Goal: Task Accomplishment & Management: Manage account settings

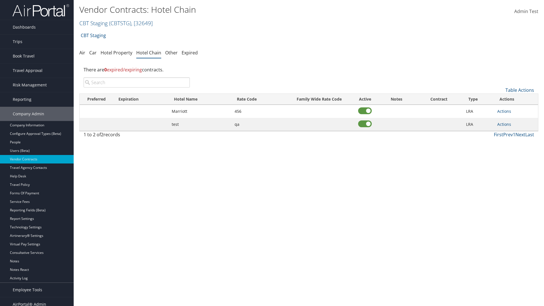
click at [137, 82] on input "search" at bounding box center [137, 82] width 106 height 10
type input "Marriott"
click at [504, 111] on link "Actions" at bounding box center [505, 111] width 14 height 5
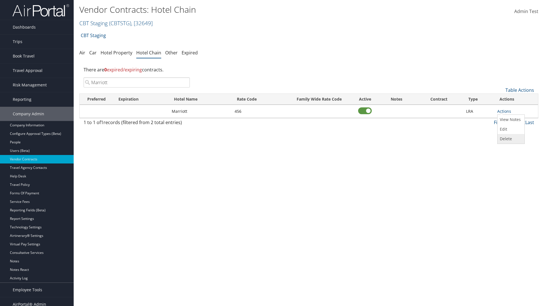
click at [511, 139] on link "Delete" at bounding box center [511, 139] width 26 height 10
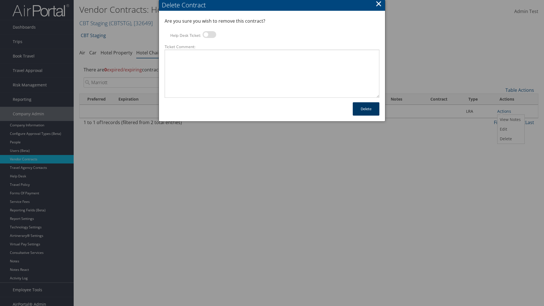
click at [366, 109] on button "Delete" at bounding box center [366, 108] width 27 height 13
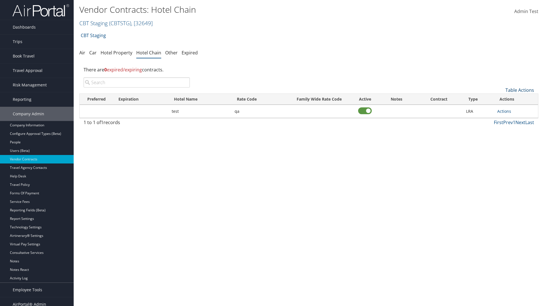
click at [520, 90] on link "Table Actions" at bounding box center [520, 90] width 29 height 6
click at [501, 99] on link "Add New Contract" at bounding box center [501, 99] width 75 height 10
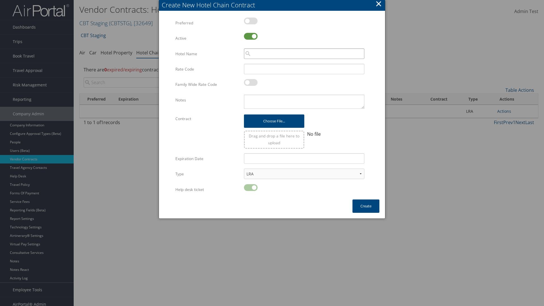
click at [304, 54] on input "search" at bounding box center [304, 53] width 120 height 10
type input "Marriott"
type input "456"
type textarea "QA Testing"
click at [366, 206] on button "Create" at bounding box center [366, 206] width 27 height 13
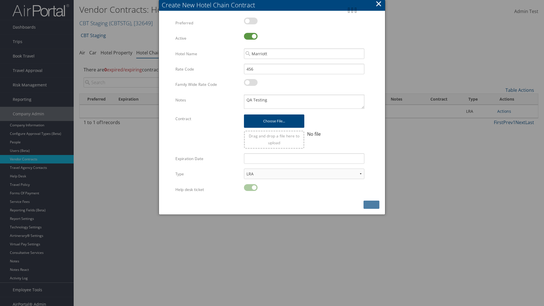
scroll to position [6, 0]
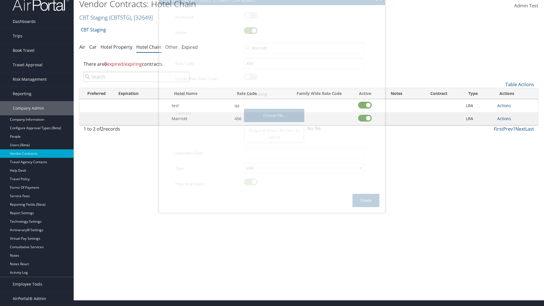
click at [137, 77] on input "search" at bounding box center [137, 77] width 106 height 10
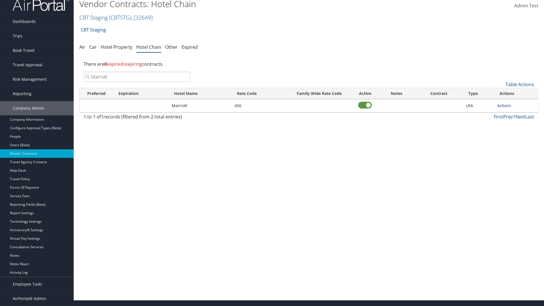
type input "Marriott"
click at [504, 105] on link "Actions" at bounding box center [505, 105] width 14 height 5
click at [511, 114] on link "View Notes" at bounding box center [511, 114] width 26 height 10
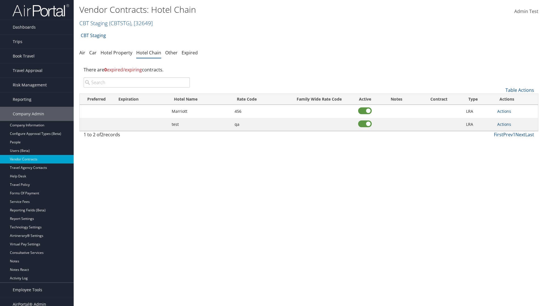
scroll to position [6, 0]
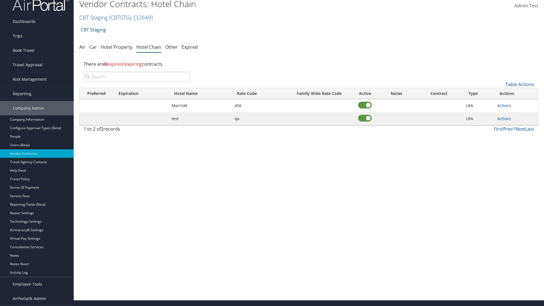
click at [137, 77] on input "search" at bounding box center [137, 77] width 106 height 10
type input "Marriott"
